Goal: Task Accomplishment & Management: Use online tool/utility

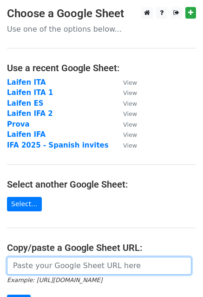
click at [66, 262] on input "url" at bounding box center [99, 266] width 185 height 18
paste input "https://docs.google.com/spreadsheets/d/1WpUJBLXugT_BFkRC3MpIYDL15YOGPFhOXcbuwPL…"
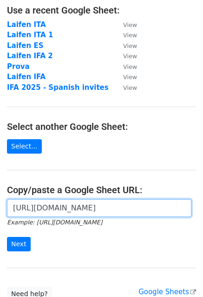
scroll to position [59, 0]
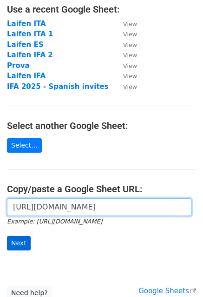
type input "https://docs.google.com/spreadsheets/d/1WpUJBLXugT_BFkRC3MpIYDL15YOGPFhOXcbuwPL…"
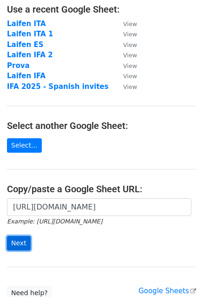
click at [18, 243] on input "Next" at bounding box center [19, 243] width 24 height 14
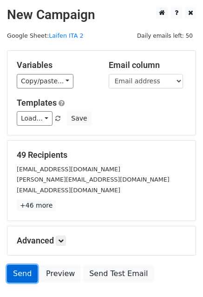
click at [25, 271] on link "Send" at bounding box center [22, 274] width 31 height 18
